Goal: Task Accomplishment & Management: Manage account settings

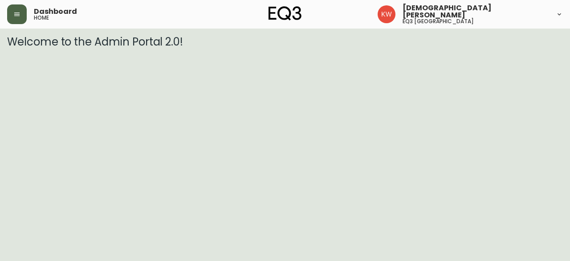
click at [9, 14] on button "button" at bounding box center [17, 14] width 20 height 20
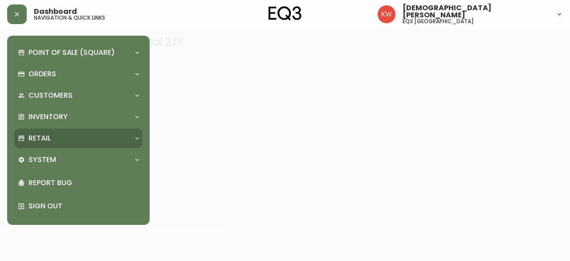
click at [134, 137] on icon at bounding box center [137, 137] width 7 height 7
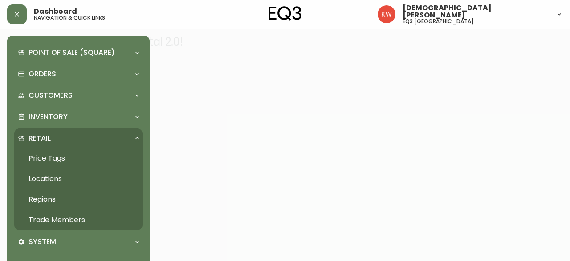
click at [69, 218] on link "Trade Members" at bounding box center [78, 219] width 128 height 20
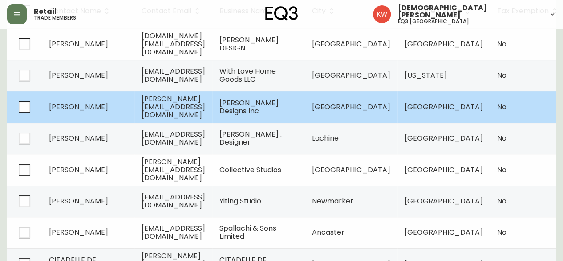
scroll to position [178, 0]
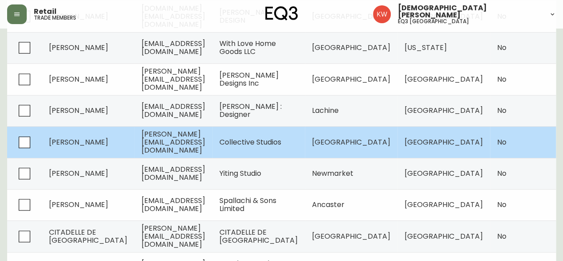
click at [82, 137] on span "[PERSON_NAME]" at bounding box center [78, 142] width 59 height 10
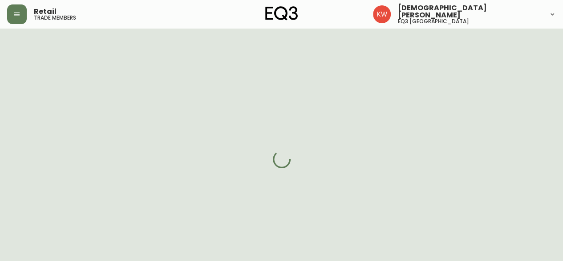
select select "AB"
select select "CA"
select select "CA_EN"
select select "Other"
select select "Interior Designer"
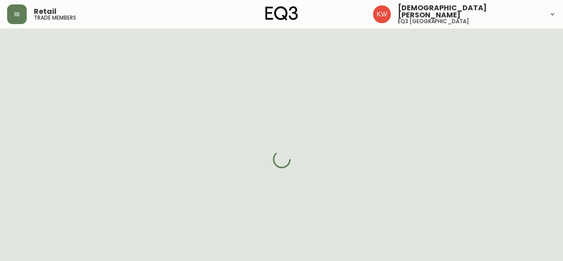
select select "cjw10z96m00006gs08l3o91tv"
select select "false"
